Goal: Information Seeking & Learning: Learn about a topic

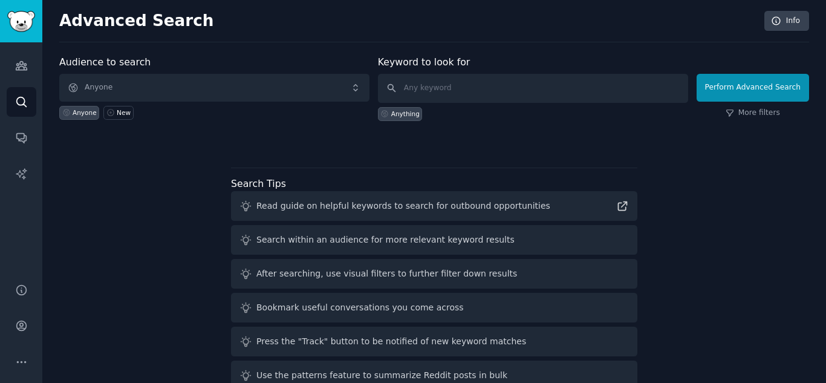
scroll to position [28, 0]
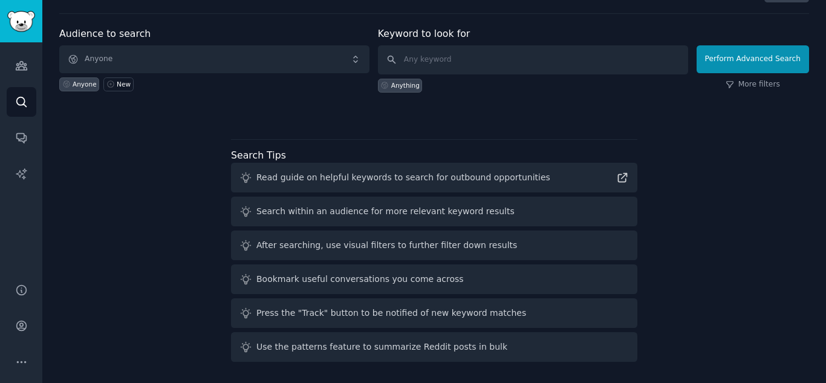
click at [366, 251] on div "After searching, use visual filters to further filter down results" at bounding box center [386, 245] width 261 height 13
click at [275, 246] on div "After searching, use visual filters to further filter down results" at bounding box center [386, 245] width 261 height 13
click at [21, 179] on icon "Sidebar" at bounding box center [21, 174] width 13 height 13
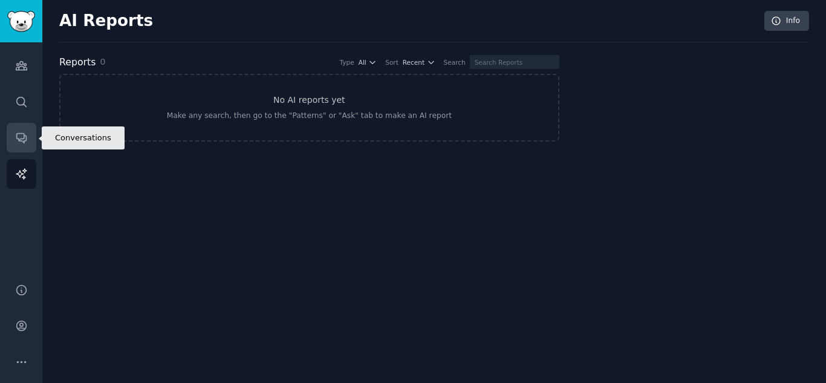
click at [22, 131] on link "Conversations" at bounding box center [22, 138] width 30 height 30
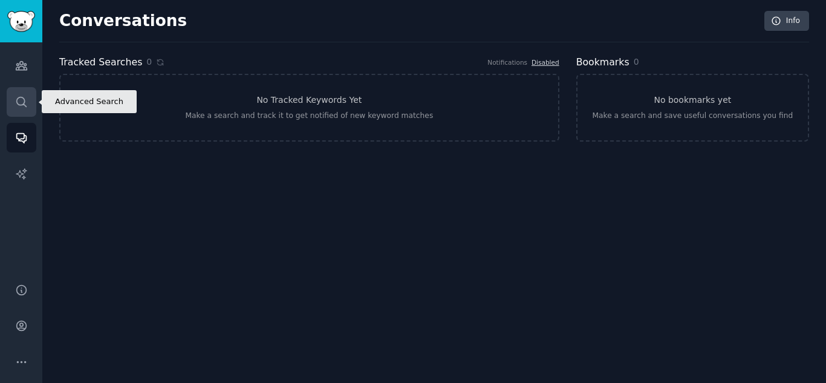
click at [27, 93] on link "Search" at bounding box center [22, 102] width 30 height 30
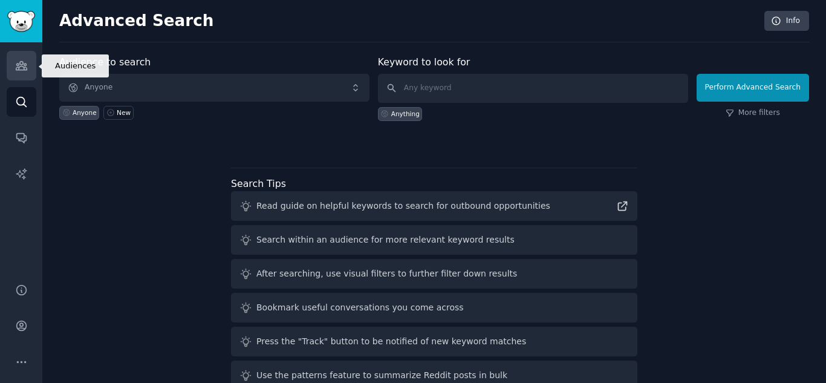
click at [31, 69] on link "Audiences" at bounding box center [22, 66] width 30 height 30
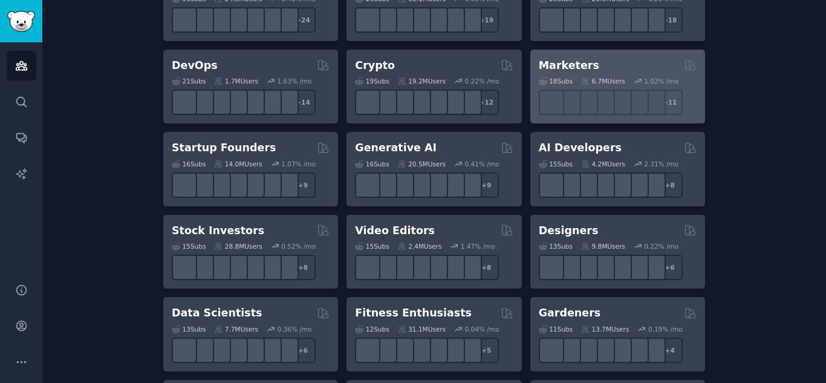
scroll to position [302, 0]
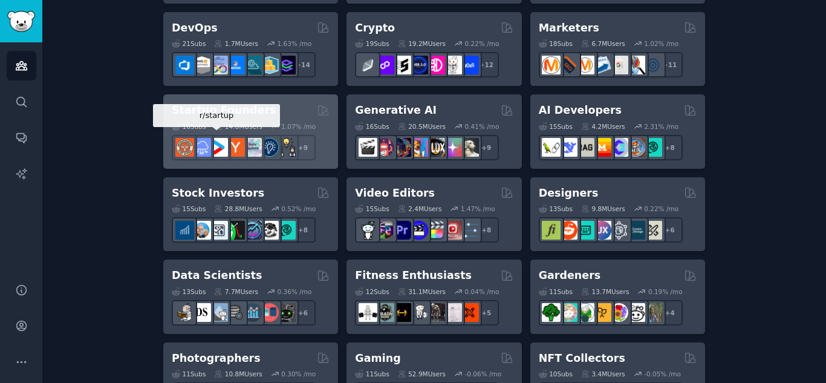
click at [216, 151] on img at bounding box center [218, 147] width 19 height 19
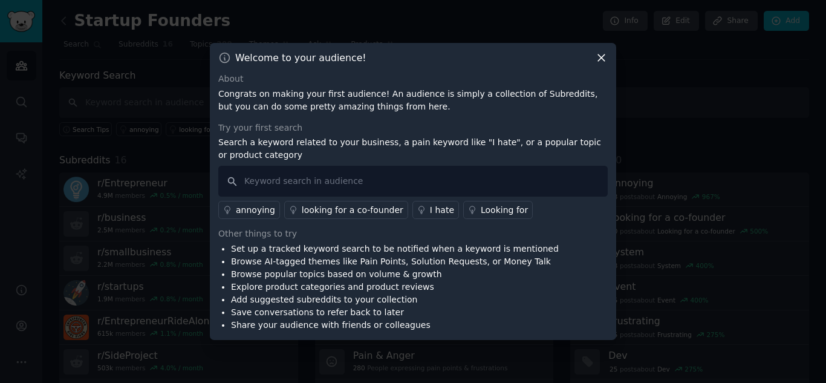
click at [602, 60] on icon at bounding box center [601, 57] width 13 height 13
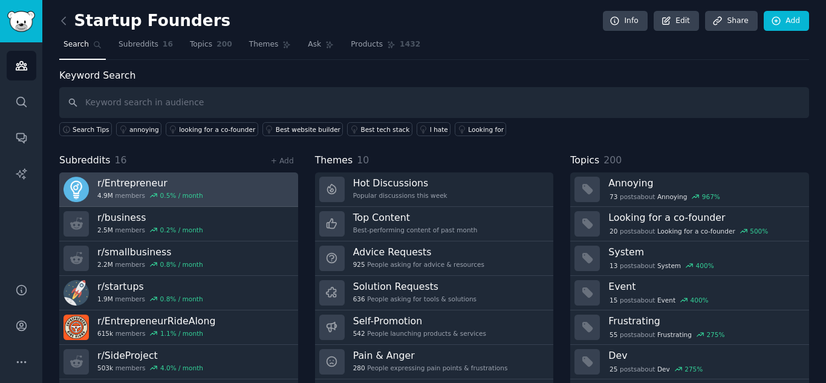
click at [201, 186] on link "r/ Entrepreneur 4.9M members 0.5 % / month" at bounding box center [178, 189] width 239 height 34
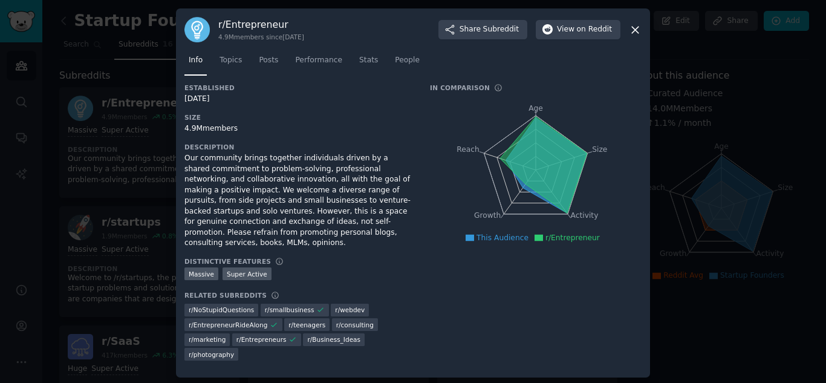
click at [537, 131] on icon at bounding box center [543, 165] width 87 height 97
click at [632, 36] on icon at bounding box center [635, 30] width 13 height 13
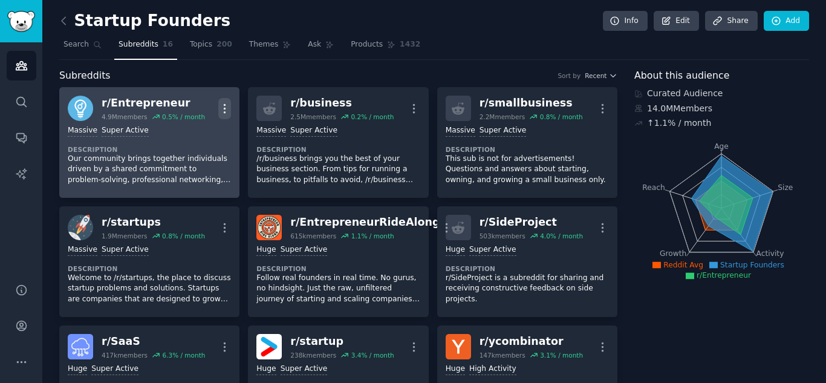
click at [226, 101] on button "More" at bounding box center [224, 108] width 13 height 21
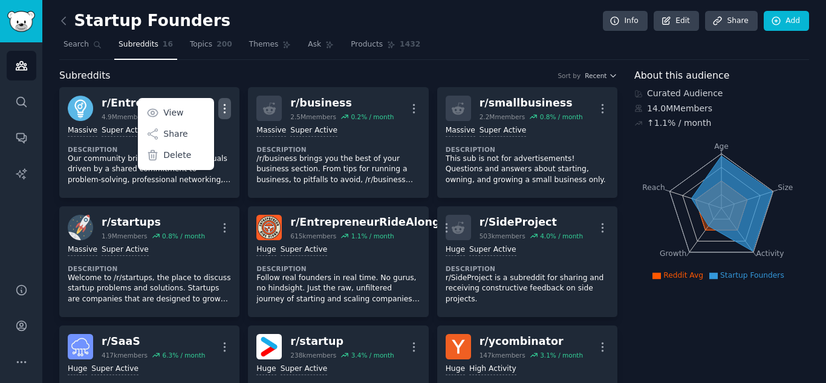
click at [638, 169] on icon "Age Size Activity Growth Reach" at bounding box center [722, 208] width 174 height 152
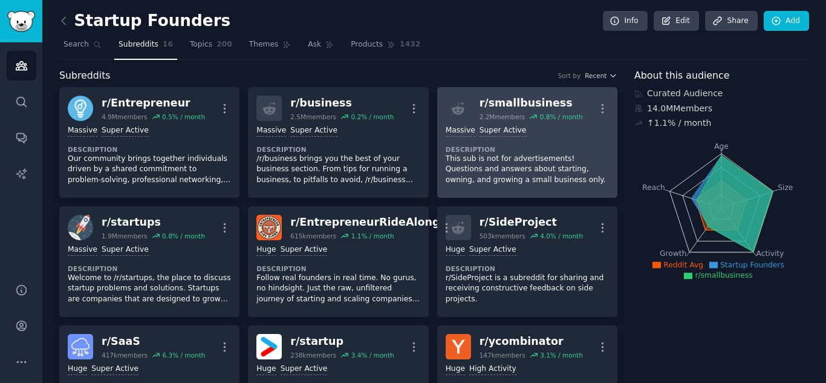
click at [555, 163] on p "This sub is not for advertisements! Questions and answers about starting, ownin…" at bounding box center [527, 170] width 163 height 32
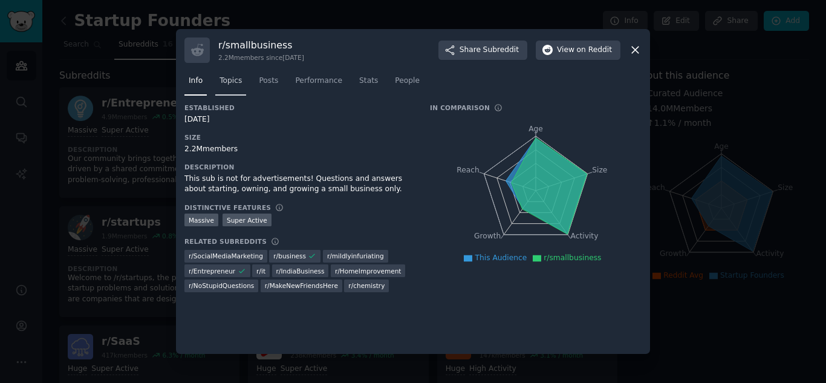
click at [224, 85] on span "Topics" at bounding box center [231, 81] width 22 height 11
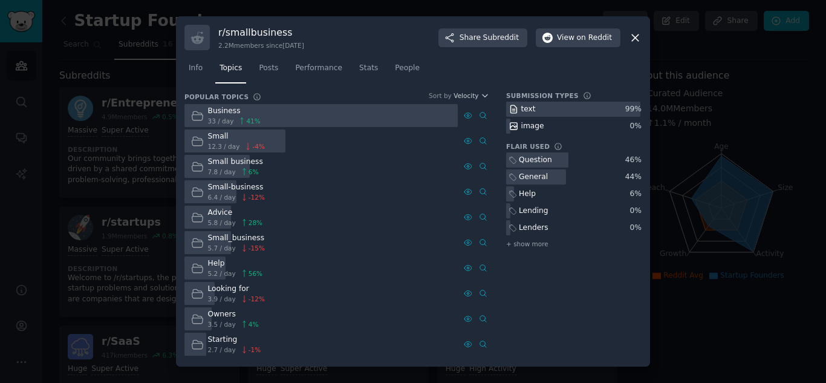
click at [637, 38] on icon at bounding box center [635, 37] width 13 height 13
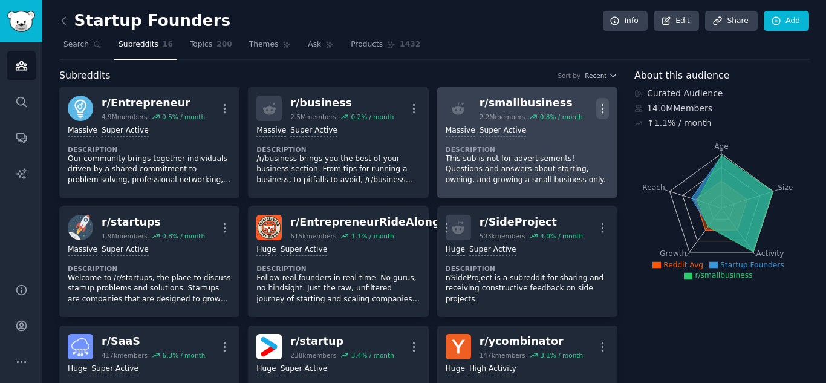
click at [602, 108] on icon "button" at bounding box center [602, 108] width 13 height 13
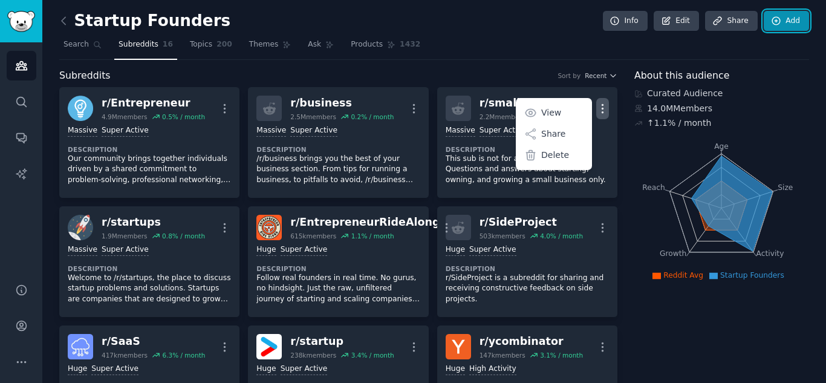
click at [783, 11] on link "Add" at bounding box center [786, 21] width 45 height 21
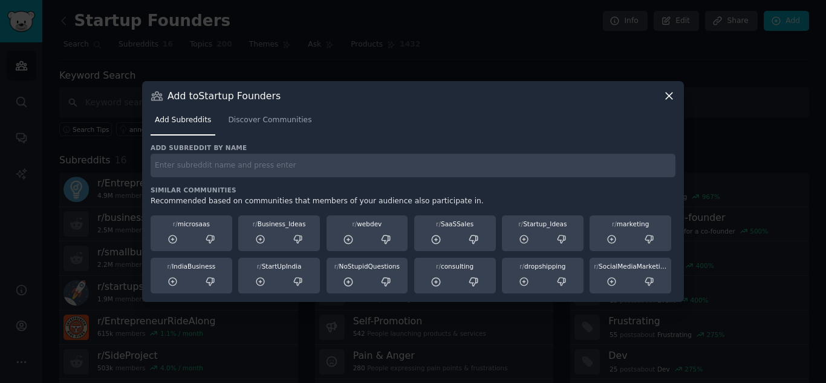
click at [666, 96] on icon at bounding box center [669, 96] width 13 height 13
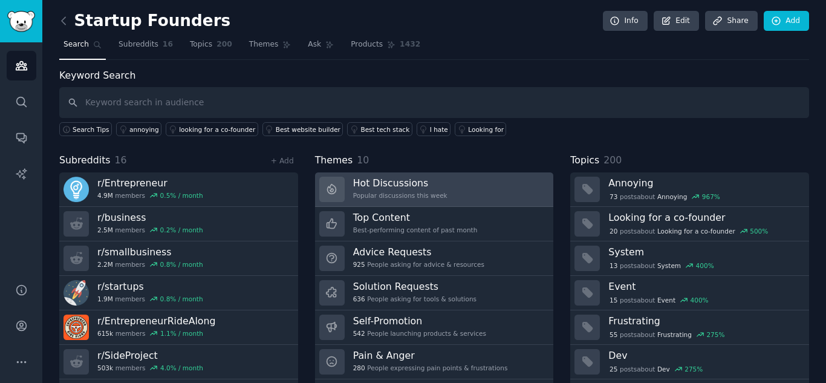
click at [333, 186] on icon at bounding box center [332, 189] width 8 height 10
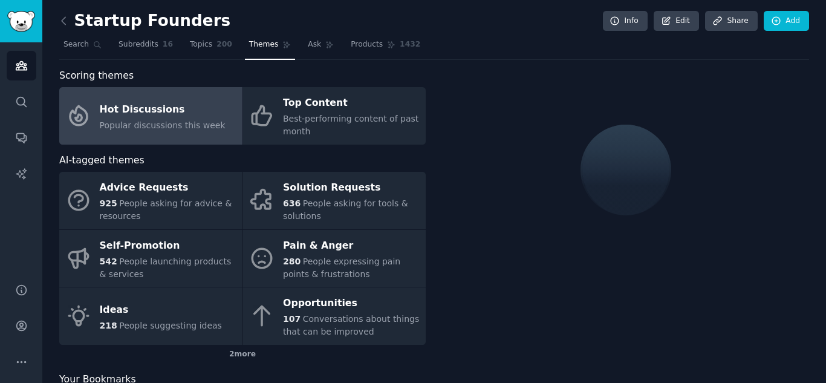
click at [204, 129] on span "Popular discussions this week" at bounding box center [163, 125] width 126 height 10
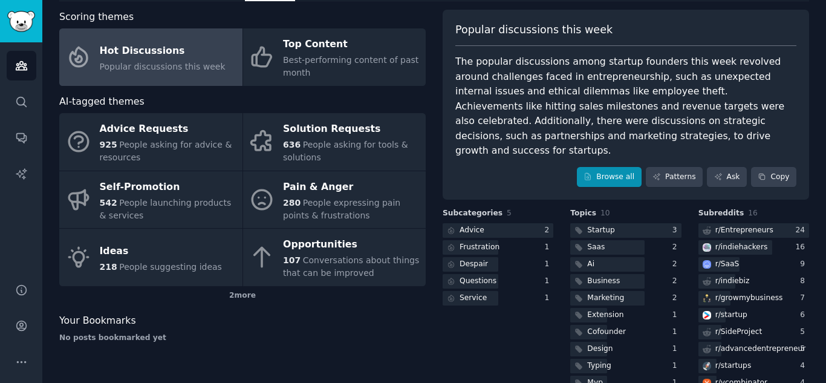
scroll to position [51, 0]
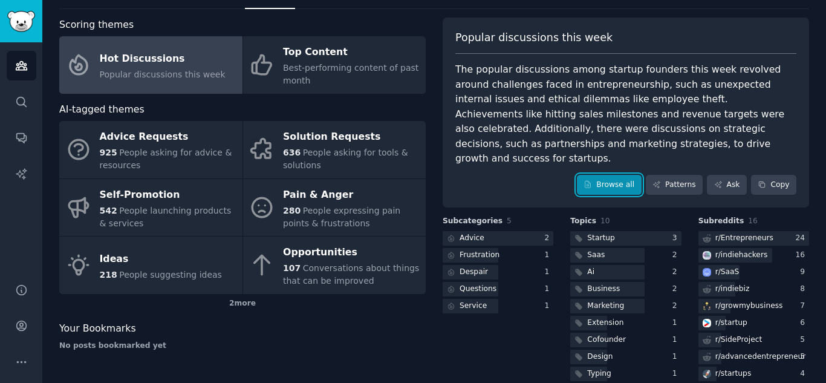
click at [603, 178] on link "Browse all" at bounding box center [609, 185] width 65 height 21
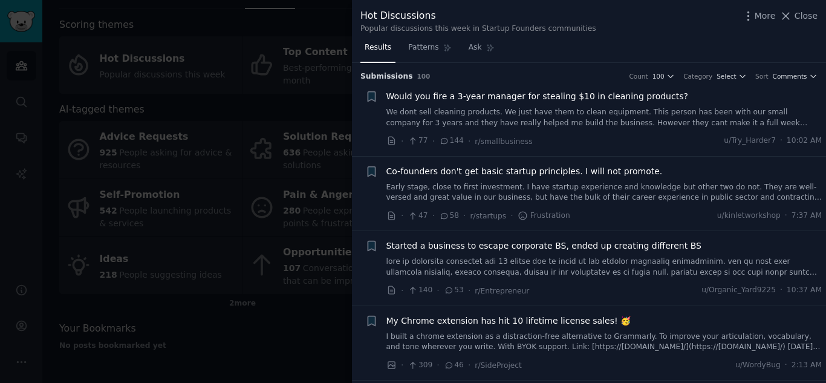
click at [569, 122] on link "We dont sell cleaning products. We just have them to clean equipment. This pers…" at bounding box center [605, 117] width 436 height 21
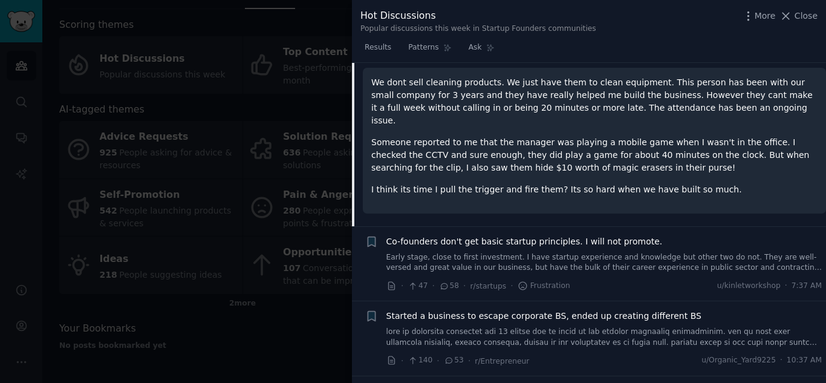
scroll to position [261, 0]
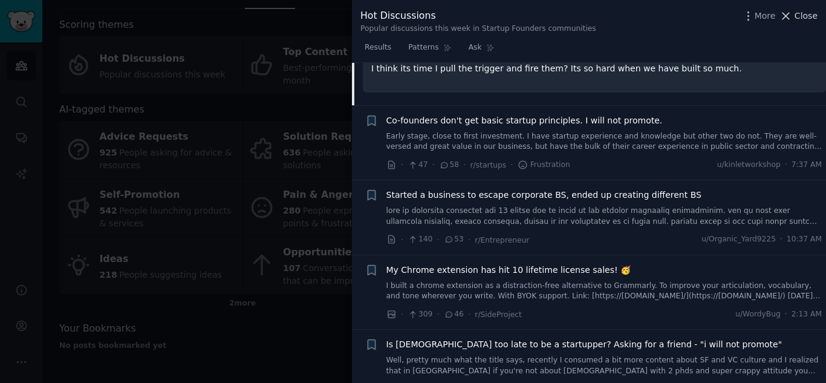
click at [802, 15] on span "Close" at bounding box center [806, 16] width 23 height 13
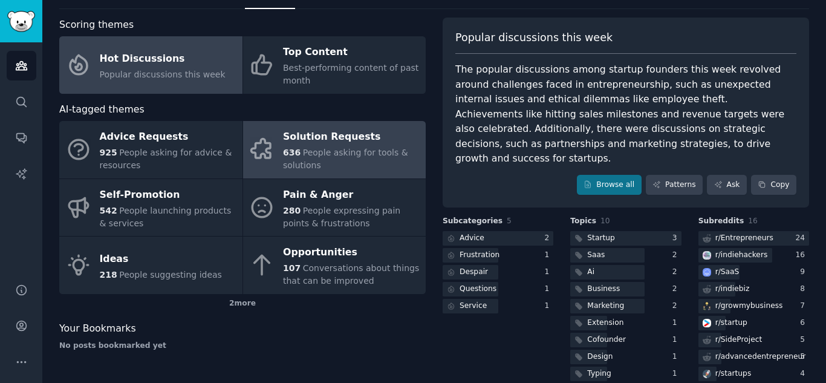
click at [342, 151] on span "People asking for tools & solutions" at bounding box center [345, 159] width 125 height 22
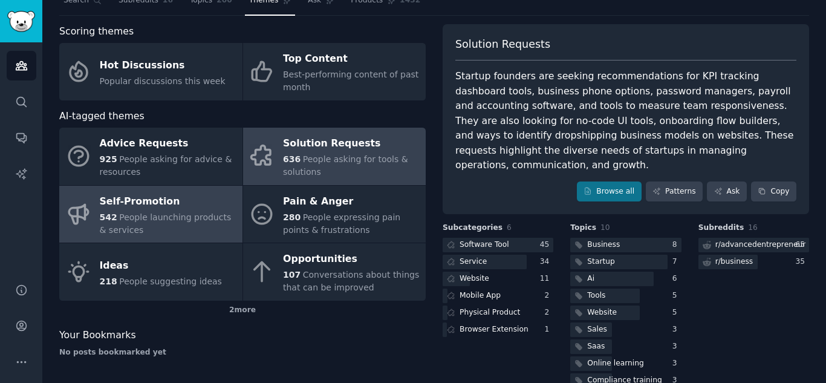
scroll to position [51, 0]
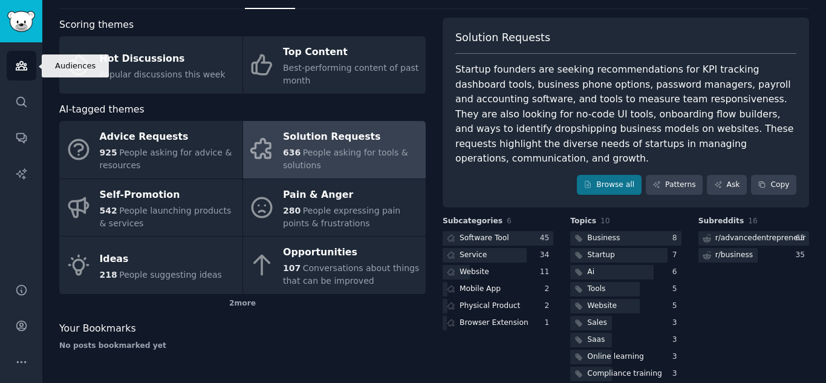
click at [27, 68] on icon "Sidebar" at bounding box center [21, 66] width 11 height 8
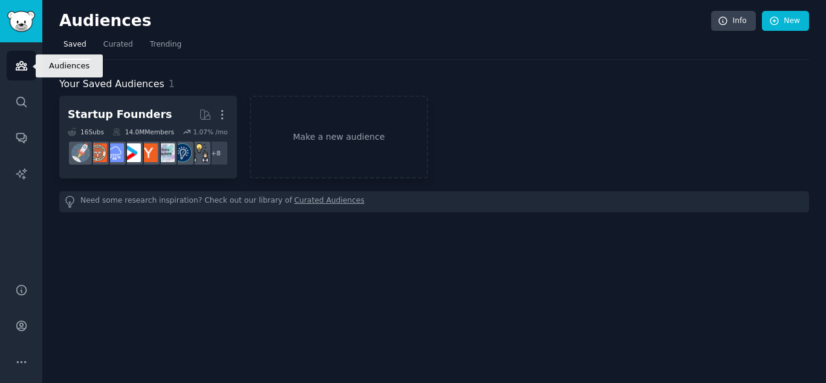
click at [27, 68] on icon "Sidebar" at bounding box center [21, 66] width 11 height 8
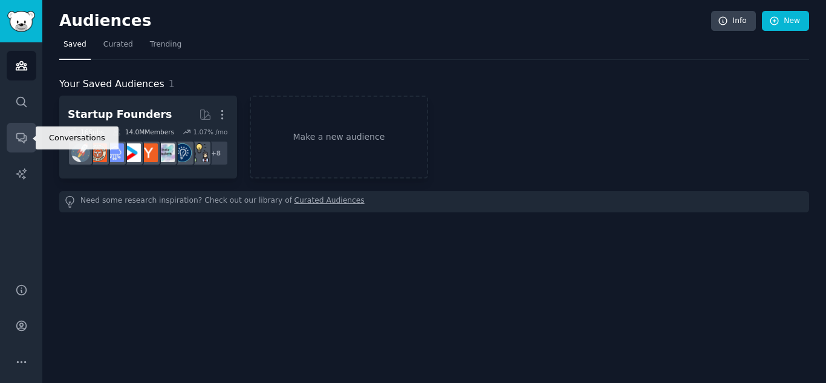
click at [26, 148] on link "Conversations" at bounding box center [22, 138] width 30 height 30
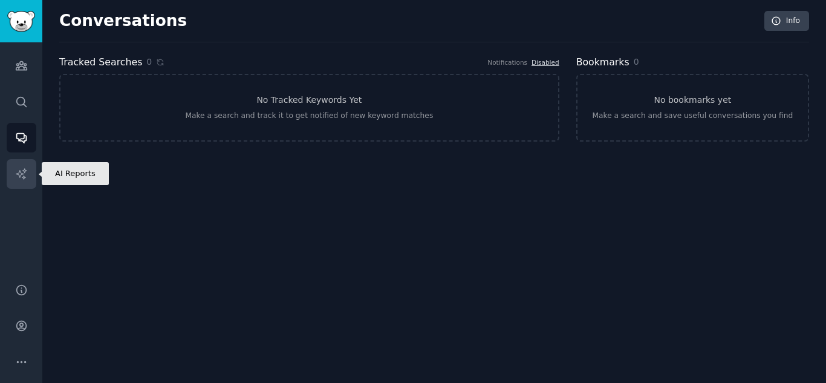
click at [26, 173] on icon "Sidebar" at bounding box center [21, 174] width 13 height 13
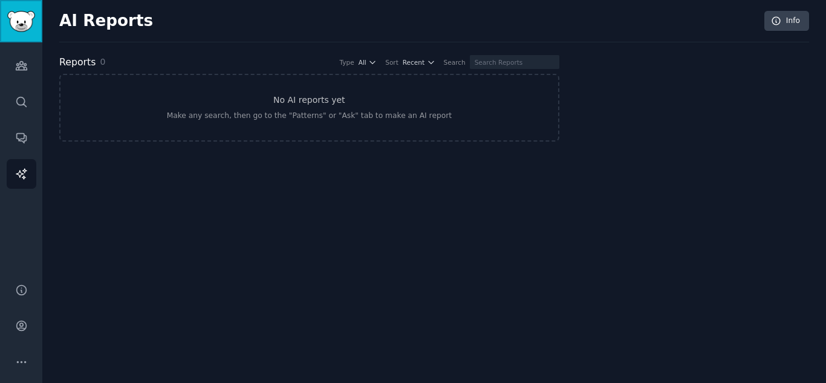
click at [29, 28] on img "Sidebar" at bounding box center [21, 21] width 28 height 21
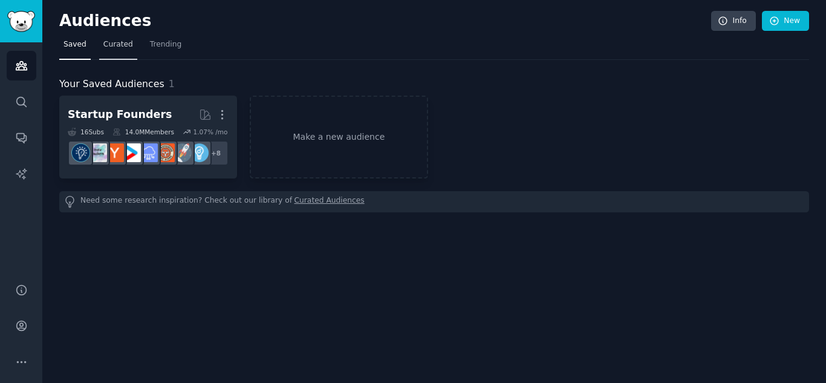
click at [117, 41] on link "Curated" at bounding box center [118, 47] width 38 height 25
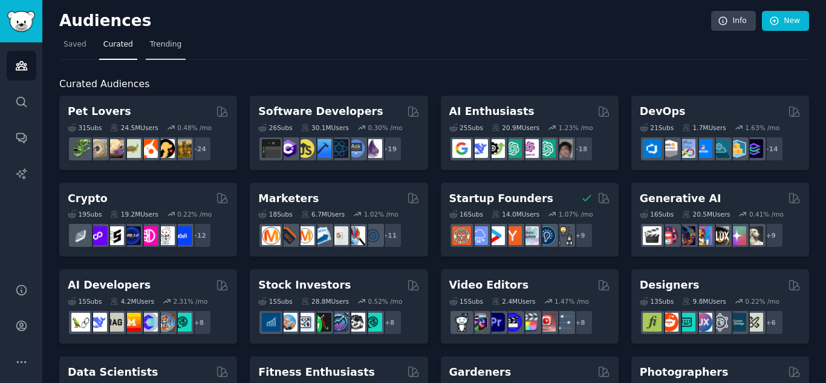
click at [157, 51] on link "Trending" at bounding box center [166, 47] width 40 height 25
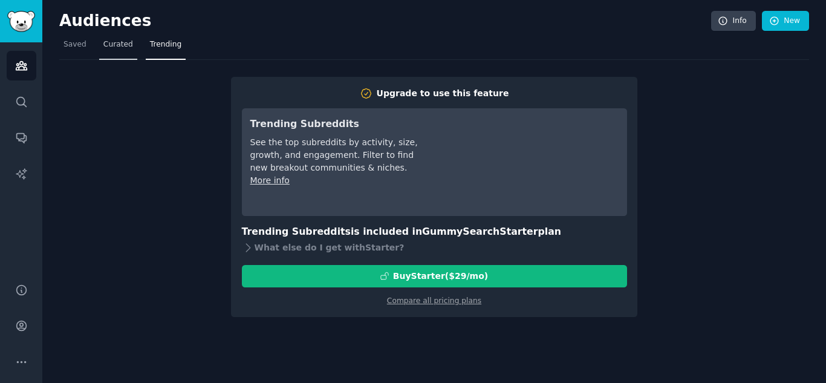
click at [114, 46] on span "Curated" at bounding box center [118, 44] width 30 height 11
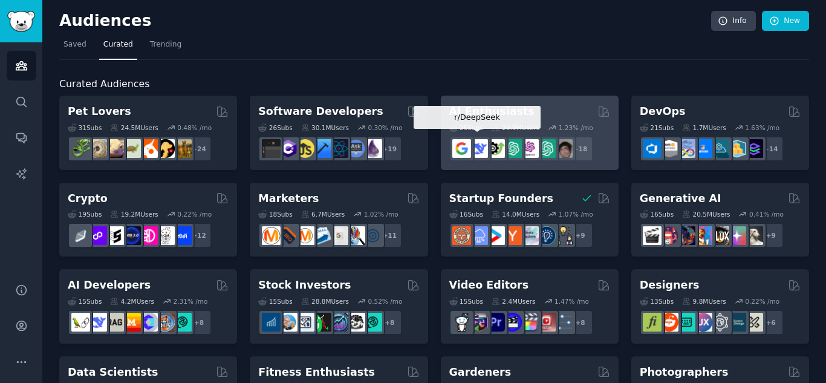
click at [477, 154] on img at bounding box center [478, 148] width 19 height 19
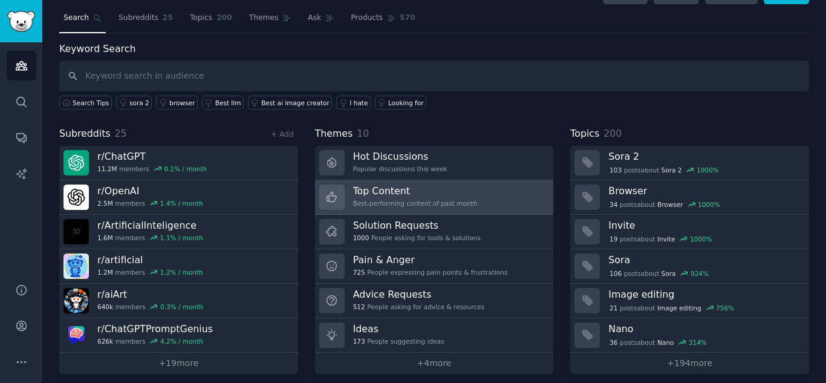
scroll to position [34, 0]
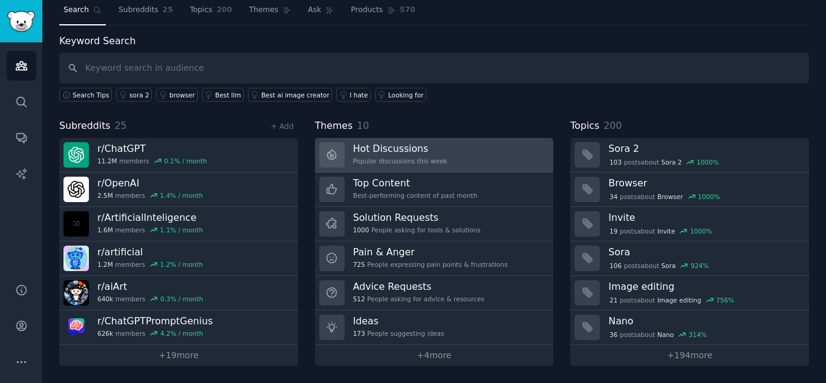
click at [445, 162] on link "Hot Discussions Popular discussions this week" at bounding box center [434, 155] width 239 height 34
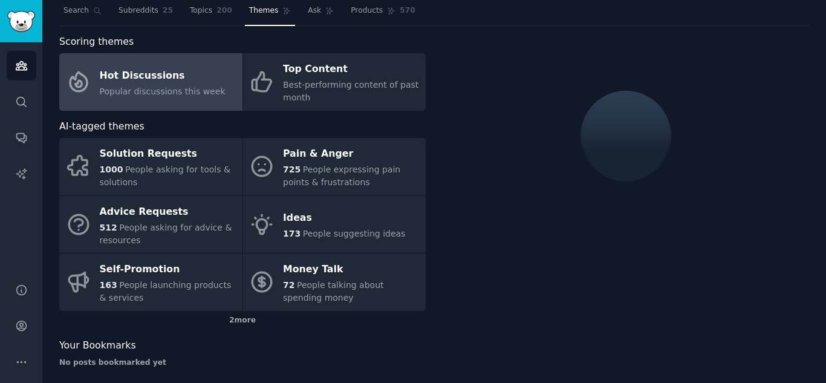
scroll to position [34, 0]
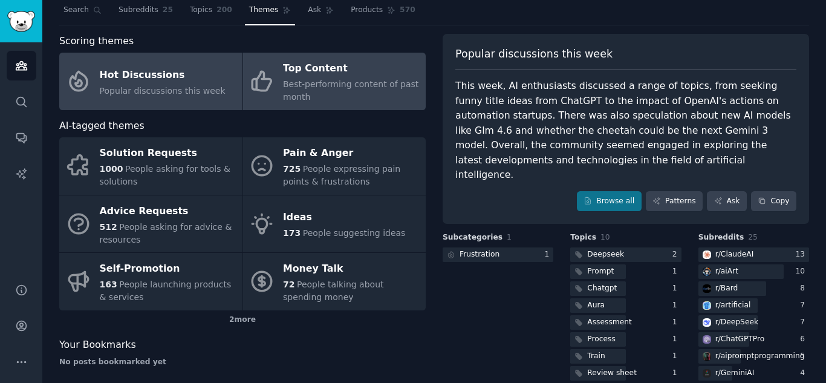
click at [360, 93] on div "Best-performing content of past month" at bounding box center [351, 90] width 137 height 25
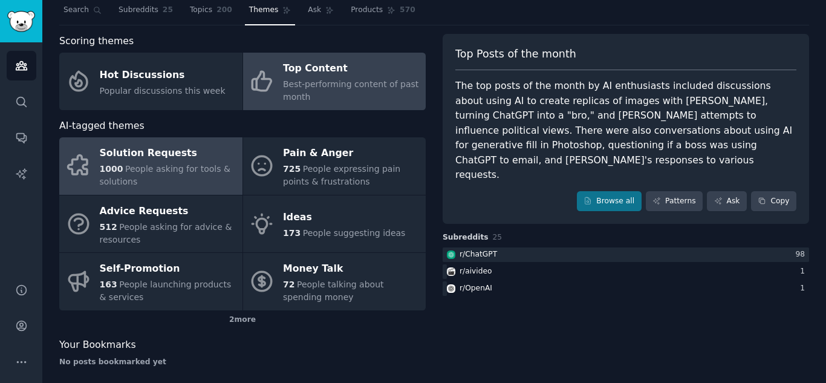
click at [186, 168] on span "People asking for tools & solutions" at bounding box center [165, 175] width 131 height 22
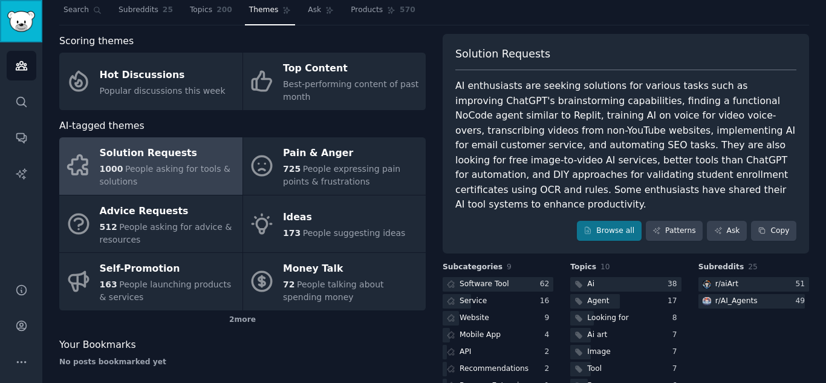
click at [31, 35] on link "Sidebar" at bounding box center [21, 21] width 42 height 42
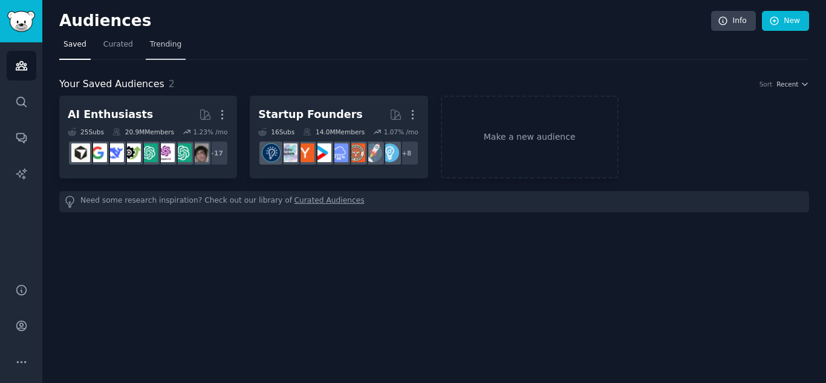
click at [171, 54] on link "Trending" at bounding box center [166, 47] width 40 height 25
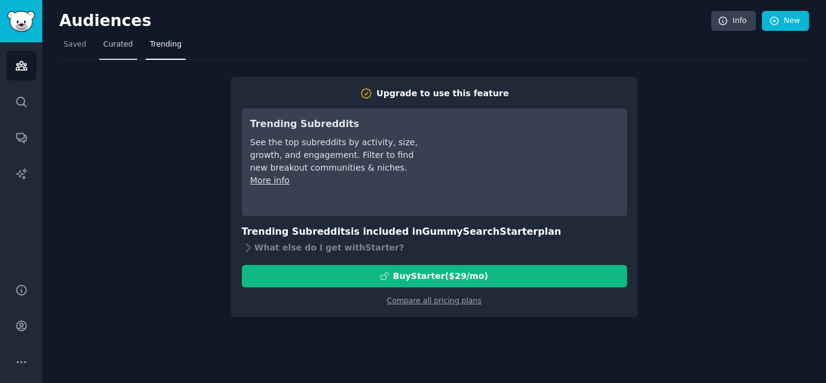
click at [106, 56] on link "Curated" at bounding box center [118, 47] width 38 height 25
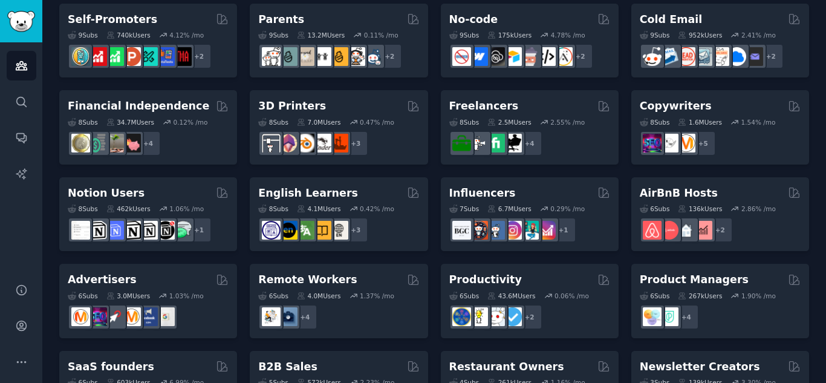
scroll to position [544, 0]
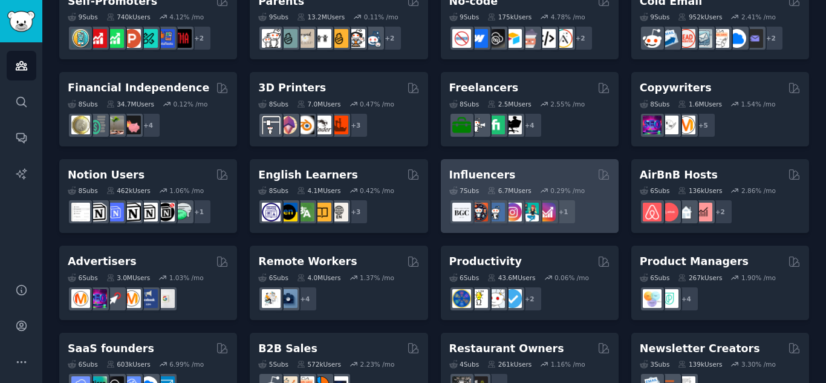
click at [473, 178] on h2 "Influencers" at bounding box center [482, 175] width 67 height 15
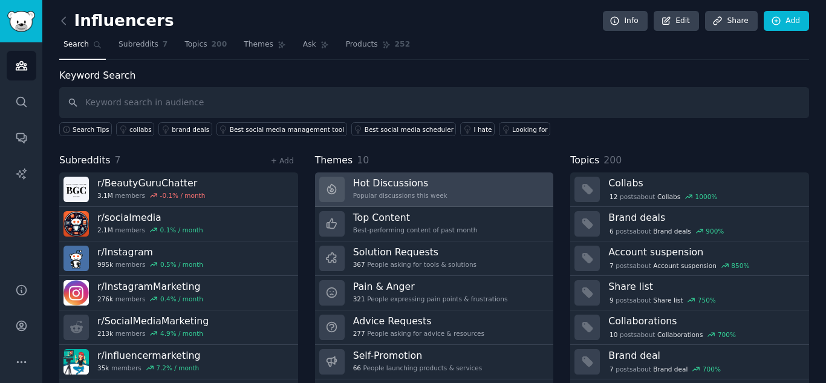
click at [432, 185] on h3 "Hot Discussions" at bounding box center [400, 183] width 94 height 13
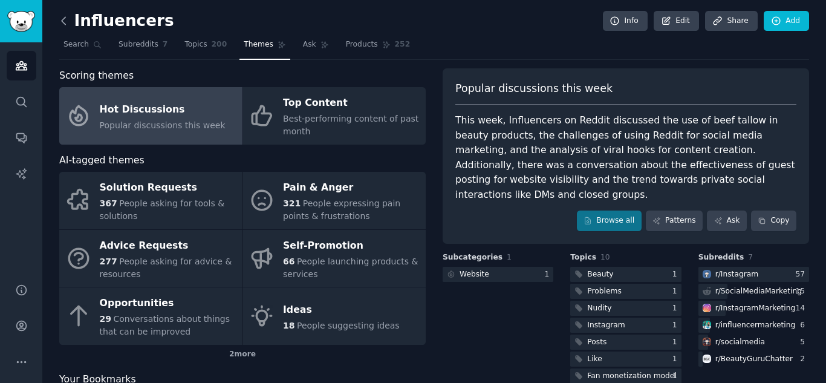
click at [63, 16] on icon at bounding box center [63, 21] width 13 height 13
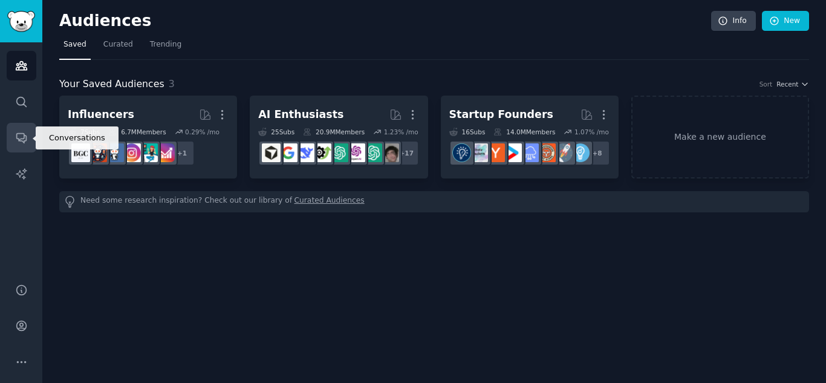
click at [17, 137] on icon "Sidebar" at bounding box center [21, 139] width 10 height 10
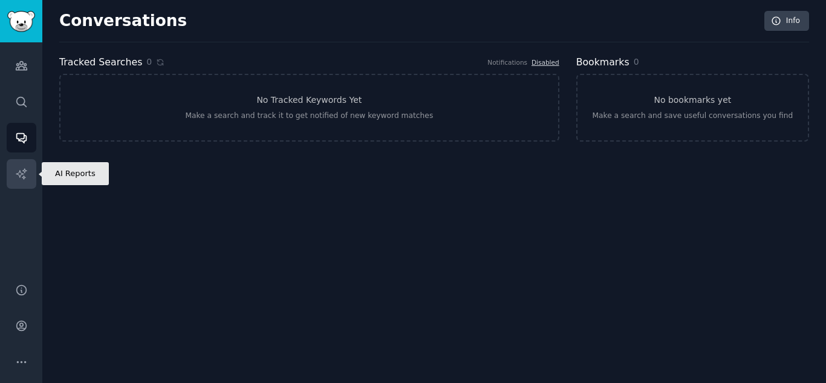
click at [21, 165] on link "AI Reports" at bounding box center [22, 174] width 30 height 30
